Goal: Task Accomplishment & Management: Manage account settings

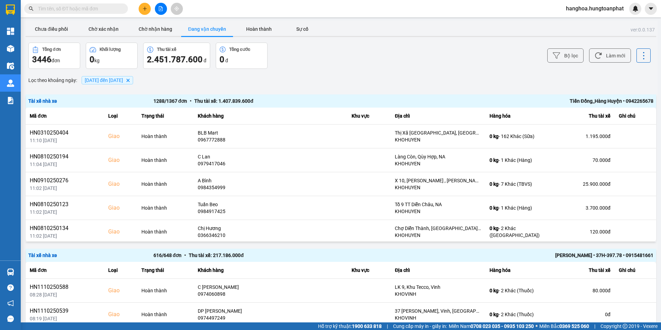
click at [130, 79] on icon "01/09/2025 đến 13/10/2025, close by backspace" at bounding box center [128, 80] width 3 height 3
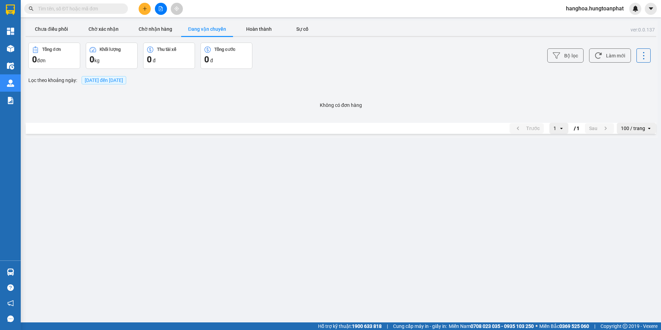
click at [107, 78] on span "[DATE] đến [DATE]" at bounding box center [104, 80] width 38 height 6
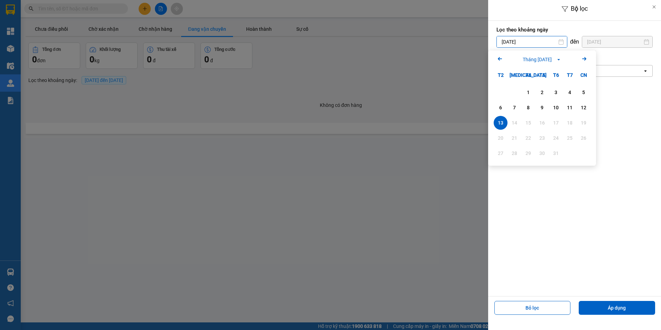
click at [546, 43] on input "[DATE]" at bounding box center [532, 41] width 70 height 11
click at [631, 56] on label "Lọc theo văn phòng" at bounding box center [575, 58] width 156 height 7
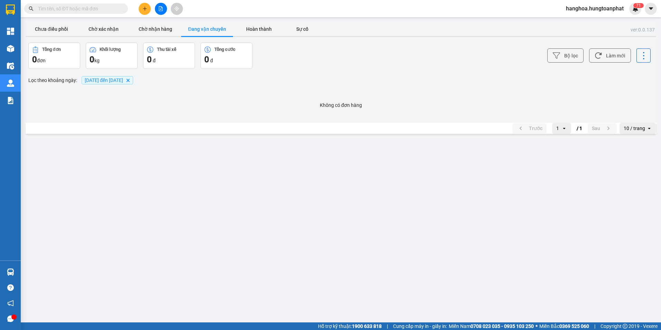
click at [130, 80] on icon "13/10/2025 đến 13/10/2025, close by backspace" at bounding box center [128, 80] width 3 height 3
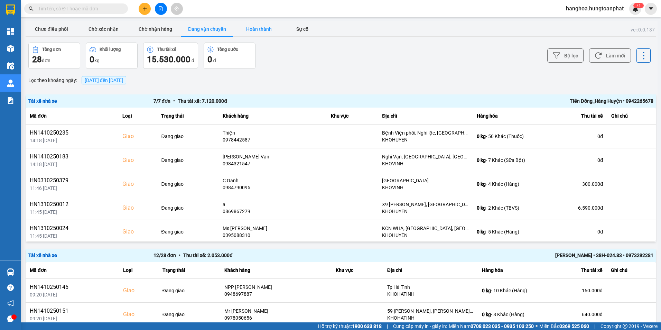
click at [262, 27] on button "Hoàn thành" at bounding box center [259, 29] width 52 height 14
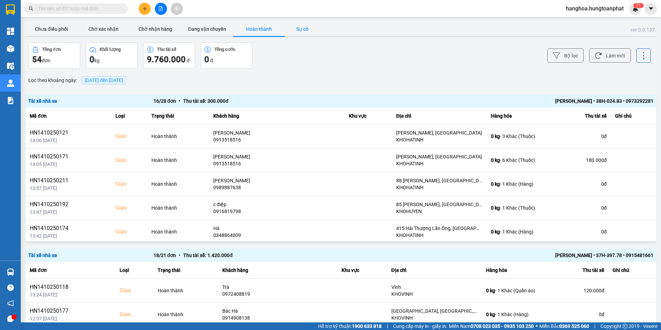
click at [304, 28] on button "Sự cố" at bounding box center [302, 29] width 35 height 14
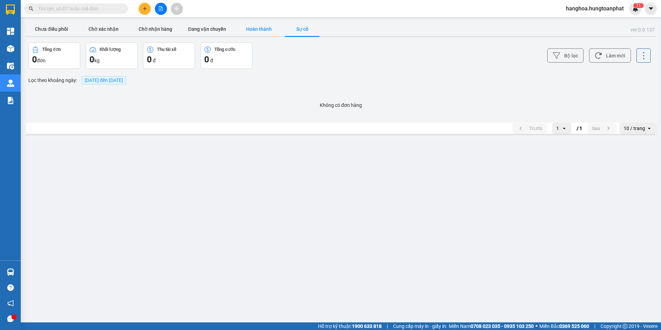
click at [266, 26] on button "Hoàn thành" at bounding box center [259, 29] width 52 height 14
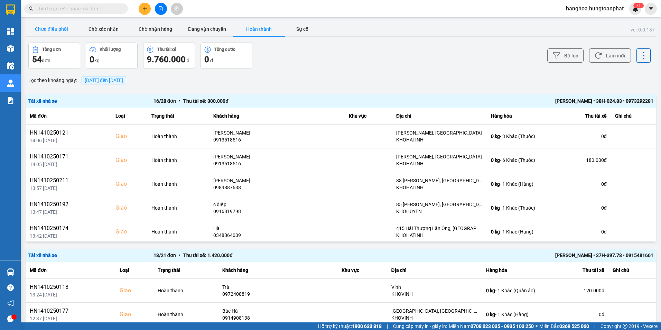
click at [53, 30] on button "Chưa điều phối" at bounding box center [52, 29] width 52 height 14
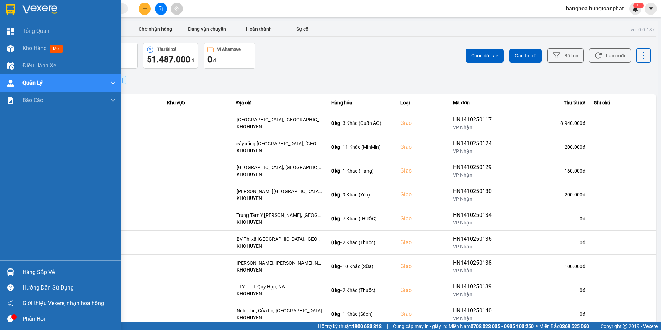
click at [48, 5] on img at bounding box center [39, 9] width 35 height 10
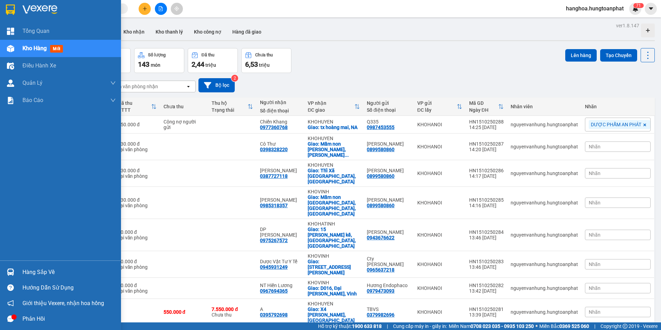
click at [36, 5] on img at bounding box center [39, 9] width 35 height 10
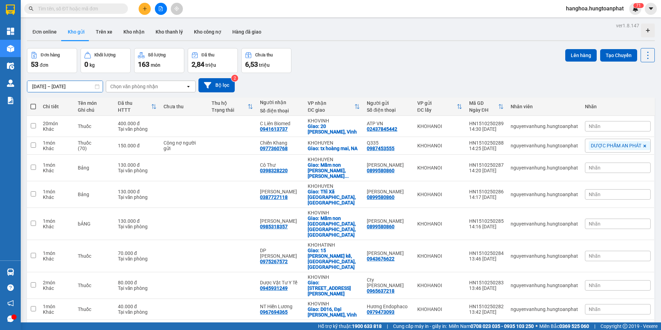
click at [35, 85] on input "13/10/2025 – 15/10/2025" at bounding box center [64, 86] width 75 height 11
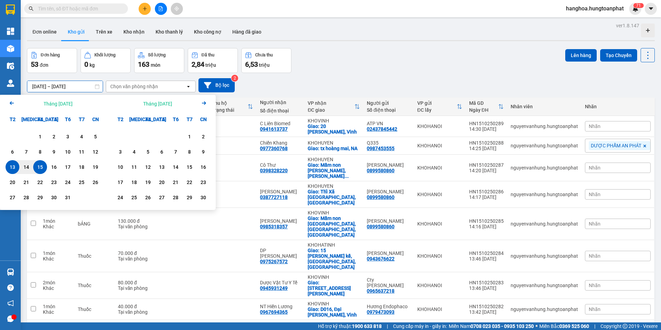
click at [35, 85] on input "13/10/2025 – 15/10/2025" at bounding box center [64, 86] width 75 height 11
click at [64, 85] on input "13/10/2025 – 15/10/2025" at bounding box center [64, 86] width 75 height 11
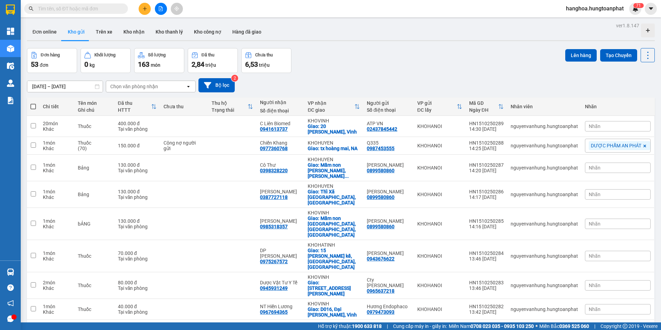
click at [172, 87] on div "Chọn văn phòng nhận" at bounding box center [146, 86] width 80 height 11
click at [56, 88] on input "13/10/2025 – 15/10/2025" at bounding box center [64, 86] width 75 height 11
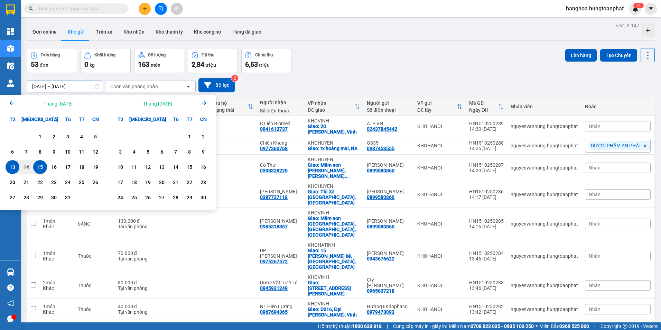
click at [40, 85] on input "13/10/2025 – 15/10/2025" at bounding box center [64, 86] width 75 height 11
click at [37, 85] on input "13/10/2025 – 15/10/2025" at bounding box center [64, 86] width 75 height 11
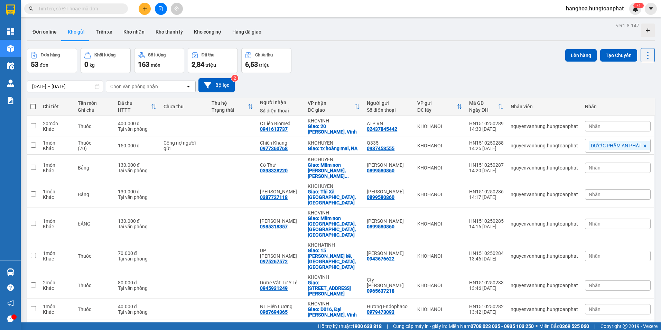
click at [81, 76] on div "13/10/2025 – 15/10/2025 Press the down arrow key to interact with the calendar …" at bounding box center [341, 85] width 628 height 25
click at [36, 85] on input "13/10/2025 – 15/10/2025" at bounding box center [64, 86] width 75 height 11
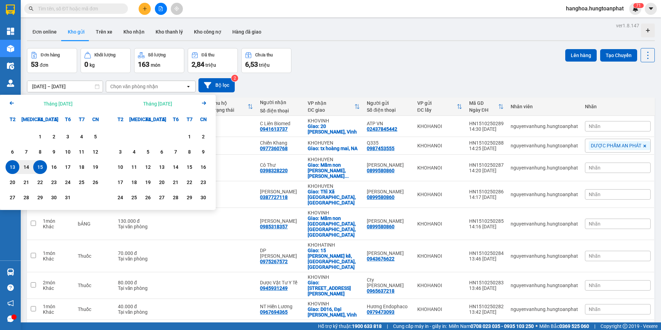
click at [42, 169] on div "15" at bounding box center [40, 167] width 10 height 8
type input "15/10/2025 – 15/10/2025"
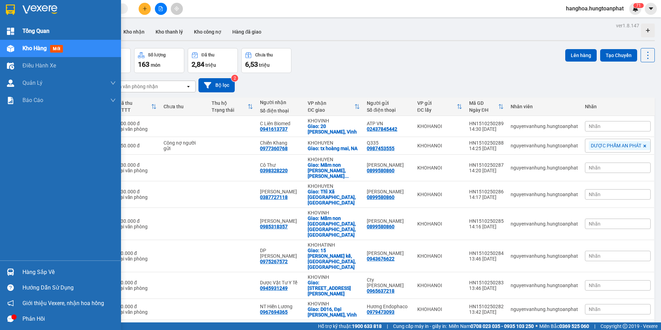
click at [37, 31] on span "Tổng Quan" at bounding box center [35, 31] width 27 height 9
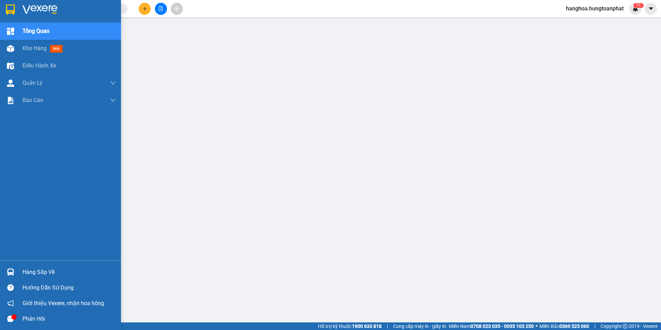
click at [7, 6] on img at bounding box center [10, 9] width 9 height 10
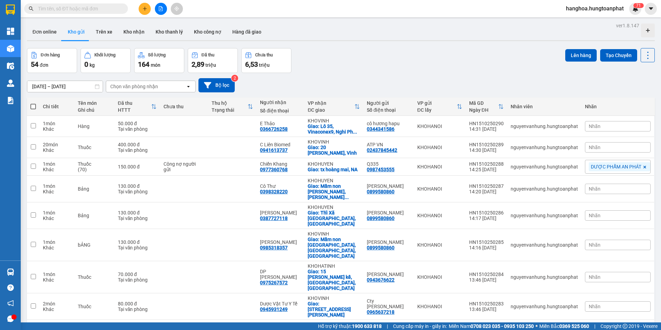
click at [282, 33] on div "Đơn online Kho gửi Trên xe Kho nhận Kho thanh lý Kho công nợ Hàng đã giao" at bounding box center [341, 33] width 628 height 18
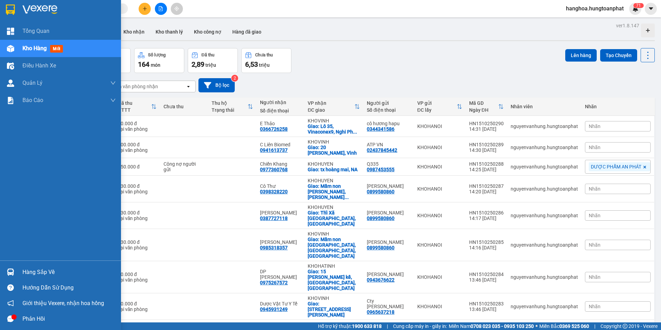
click at [8, 13] on img at bounding box center [10, 9] width 9 height 10
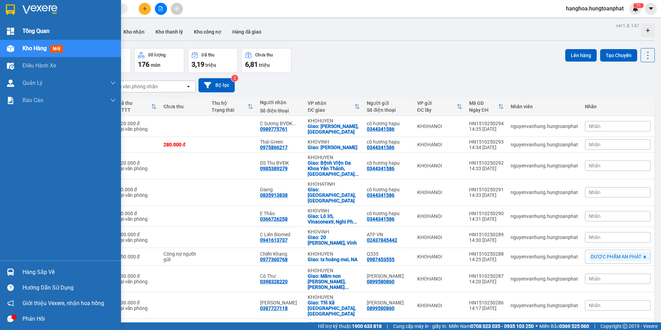
click at [33, 31] on span "Tổng Quan" at bounding box center [35, 31] width 27 height 9
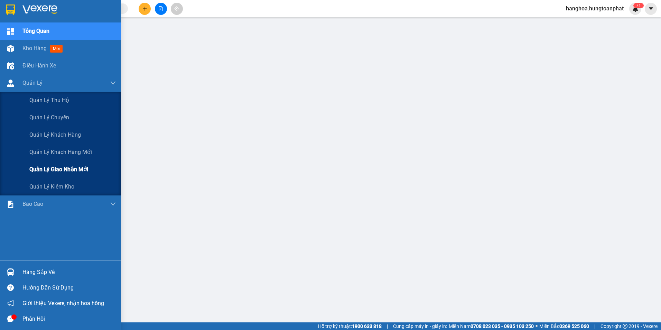
click at [50, 171] on span "Quản lý giao nhận mới" at bounding box center [58, 169] width 59 height 9
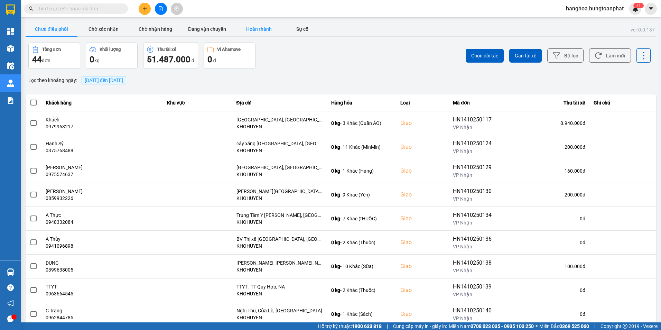
click at [258, 31] on button "Hoàn thành" at bounding box center [259, 29] width 52 height 14
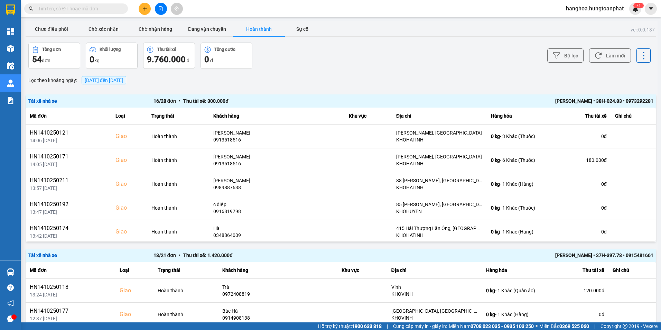
click at [325, 68] on div "Tổng đơn 54 đơn Khối lượng 0 kg Thu tài xế 9.760.000 đ Tổng cước 0 đ" at bounding box center [183, 56] width 311 height 26
click at [302, 29] on button "Sự cố" at bounding box center [302, 29] width 35 height 14
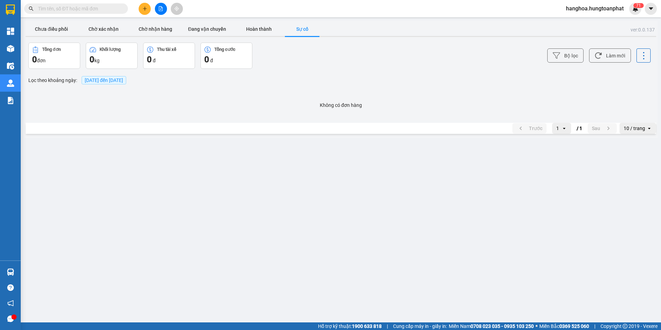
click at [285, 22] on button "Sự cố" at bounding box center [302, 29] width 35 height 14
